Goal: Task Accomplishment & Management: Manage account settings

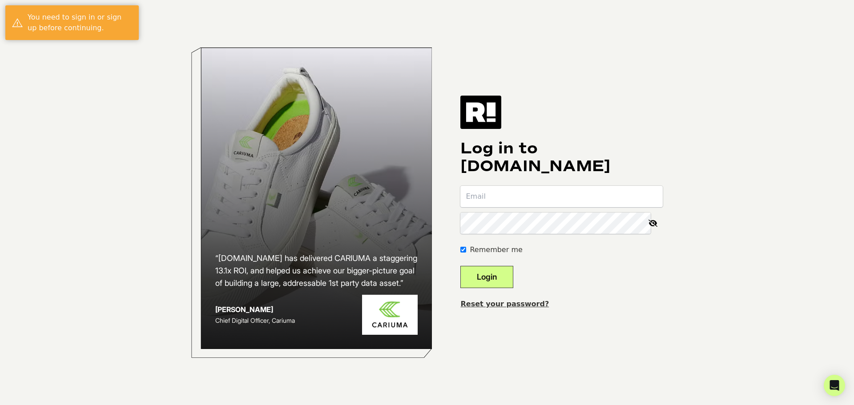
type input "[PERSON_NAME][EMAIL_ADDRESS][DOMAIN_NAME]"
click at [500, 276] on button "Login" at bounding box center [487, 277] width 53 height 22
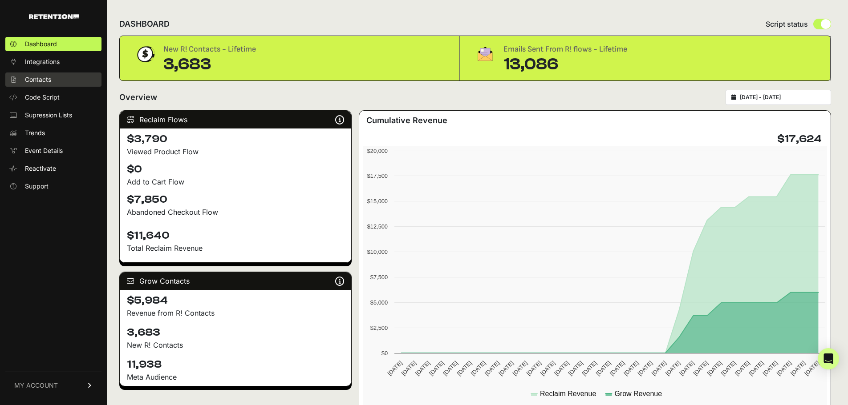
click at [58, 79] on link "Contacts" at bounding box center [53, 80] width 96 height 14
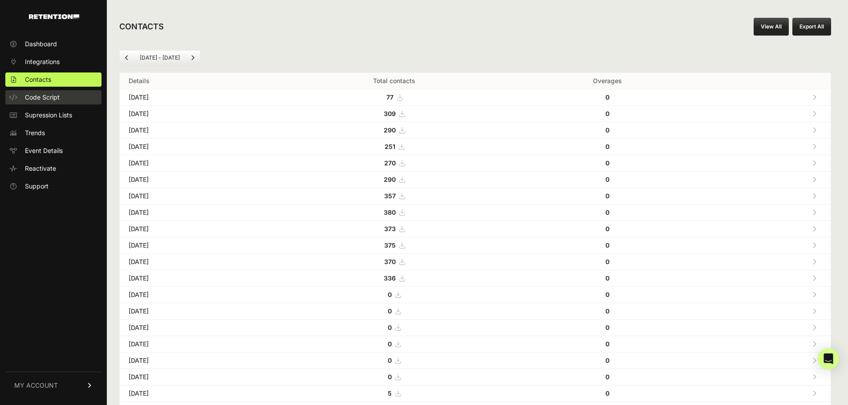
click at [48, 101] on span "Code Script" at bounding box center [42, 97] width 35 height 9
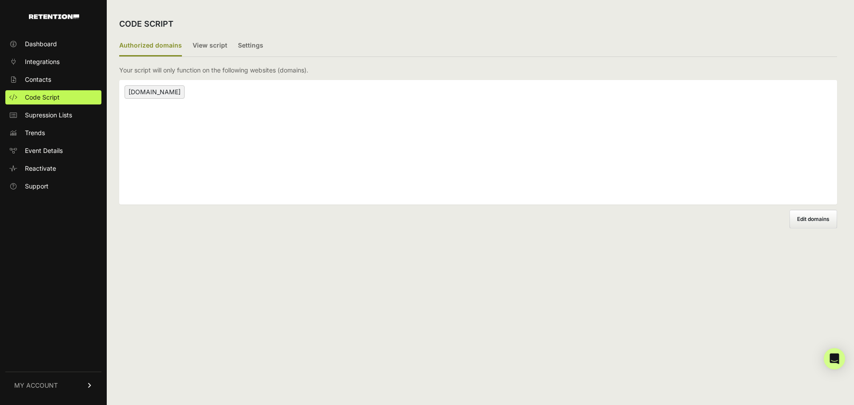
click at [45, 114] on span "Supression Lists" at bounding box center [48, 115] width 47 height 9
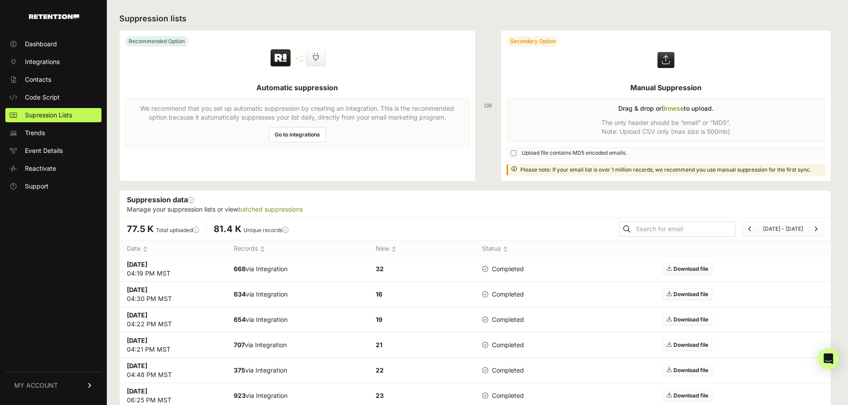
click at [692, 271] on link "Download file" at bounding box center [687, 269] width 49 height 12
